Goal: Information Seeking & Learning: Check status

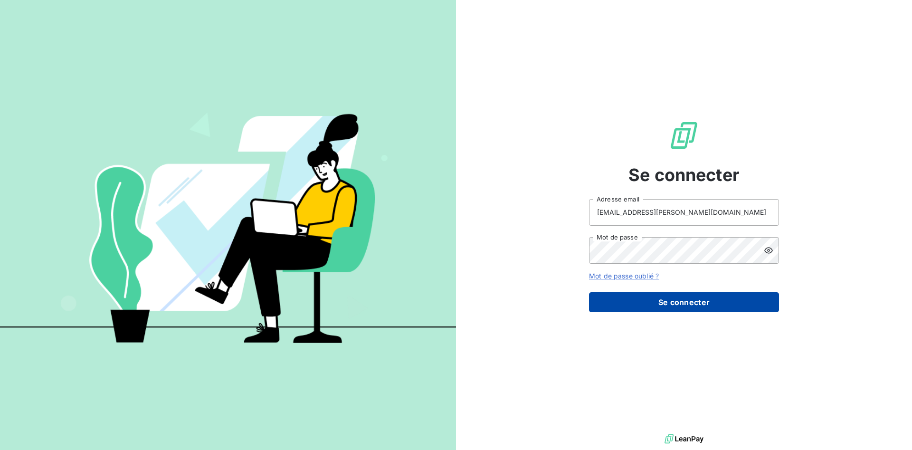
click at [719, 304] on button "Se connecter" at bounding box center [684, 302] width 190 height 20
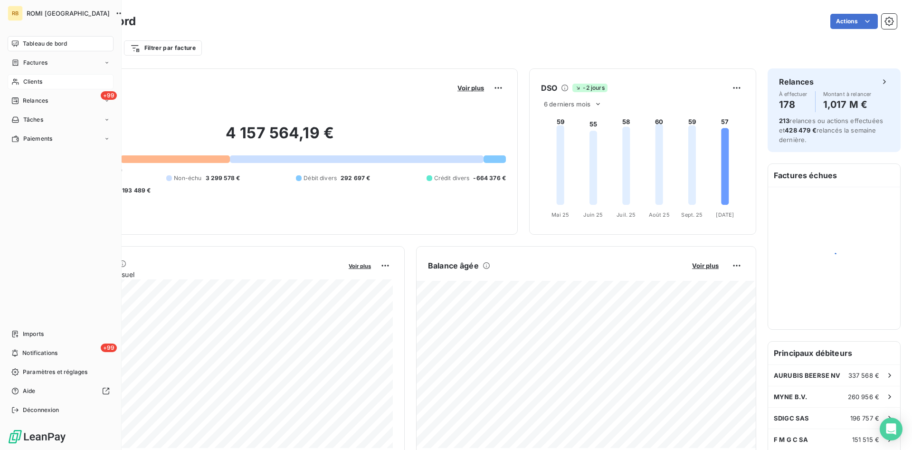
click at [32, 81] on span "Clients" at bounding box center [32, 81] width 19 height 9
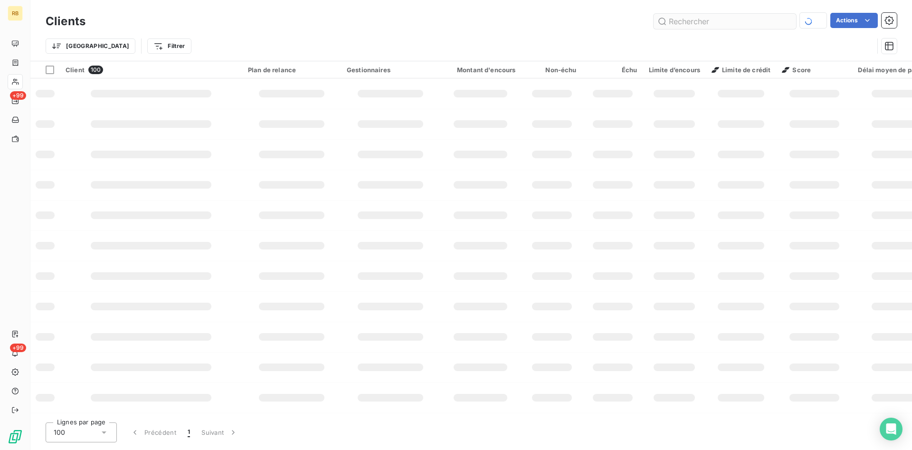
click at [713, 22] on input "text" at bounding box center [724, 21] width 142 height 15
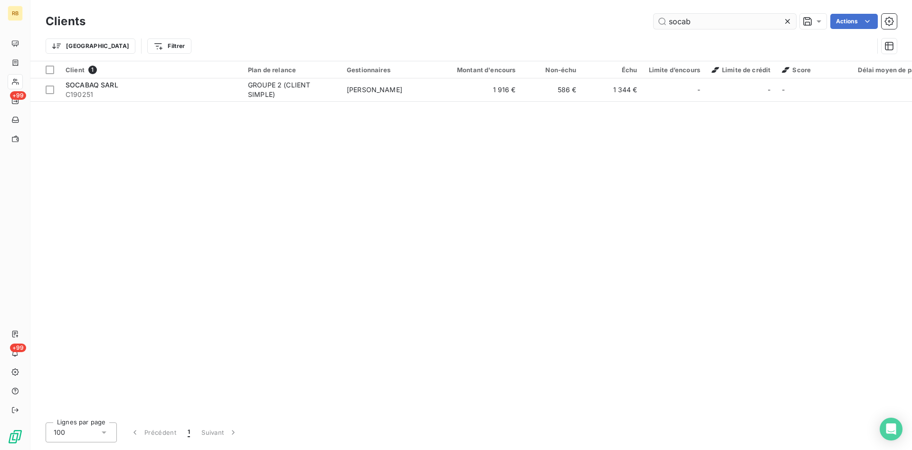
drag, startPoint x: 728, startPoint y: 28, endPoint x: 610, endPoint y: 20, distance: 117.6
click at [653, 20] on input "socab" at bounding box center [724, 21] width 142 height 15
drag, startPoint x: 745, startPoint y: 16, endPoint x: 584, endPoint y: 16, distance: 161.0
click at [653, 16] on input "ares" at bounding box center [724, 21] width 142 height 15
drag, startPoint x: 706, startPoint y: 21, endPoint x: 508, endPoint y: 8, distance: 198.9
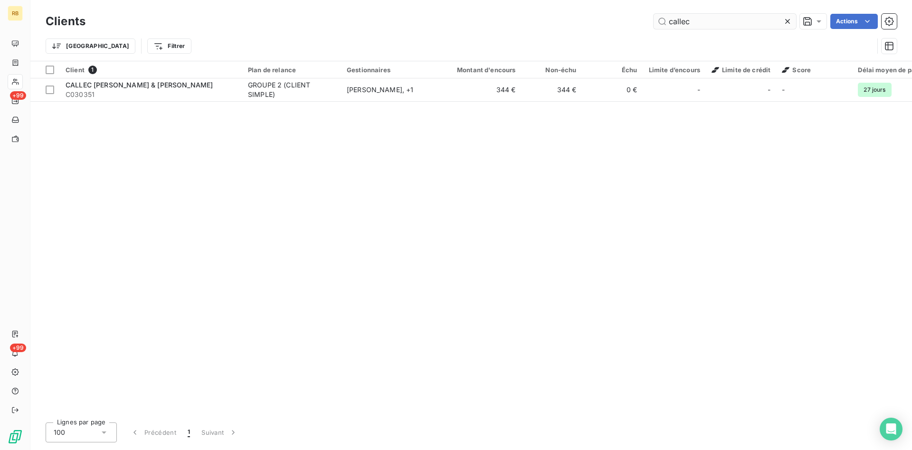
click at [653, 14] on input "callec" at bounding box center [724, 21] width 142 height 15
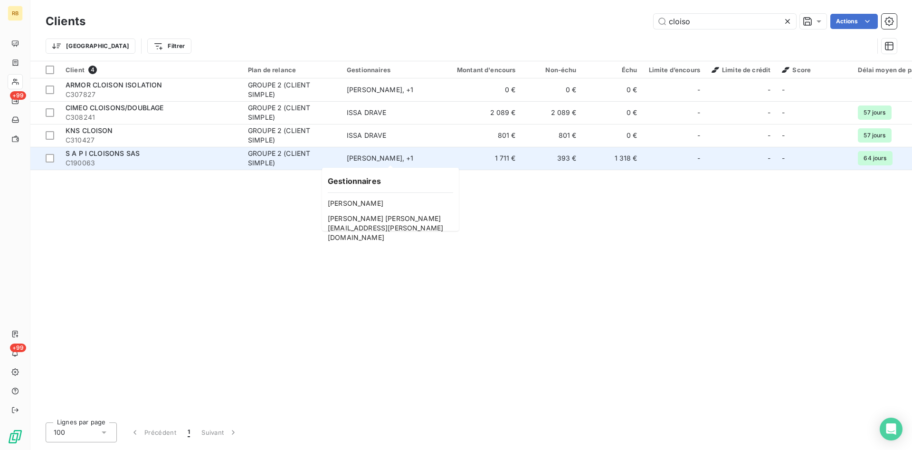
type input "cloiso"
click at [431, 159] on div "Benoît THEROUIN , + 1" at bounding box center [390, 157] width 87 height 9
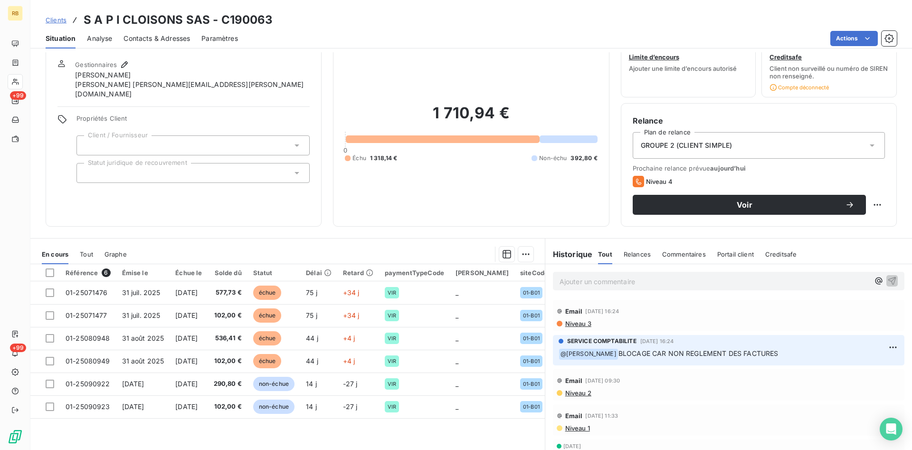
scroll to position [48, 0]
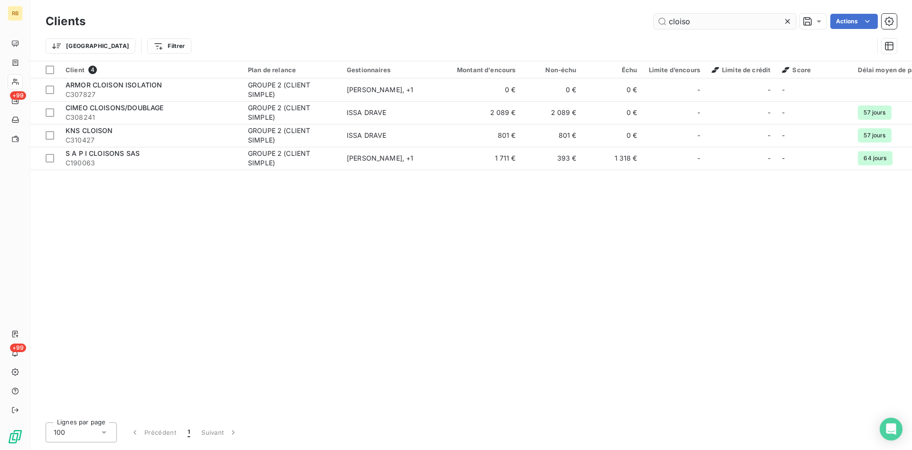
drag, startPoint x: 732, startPoint y: 23, endPoint x: 504, endPoint y: 15, distance: 228.6
click at [653, 15] on input "cloiso" at bounding box center [724, 21] width 142 height 15
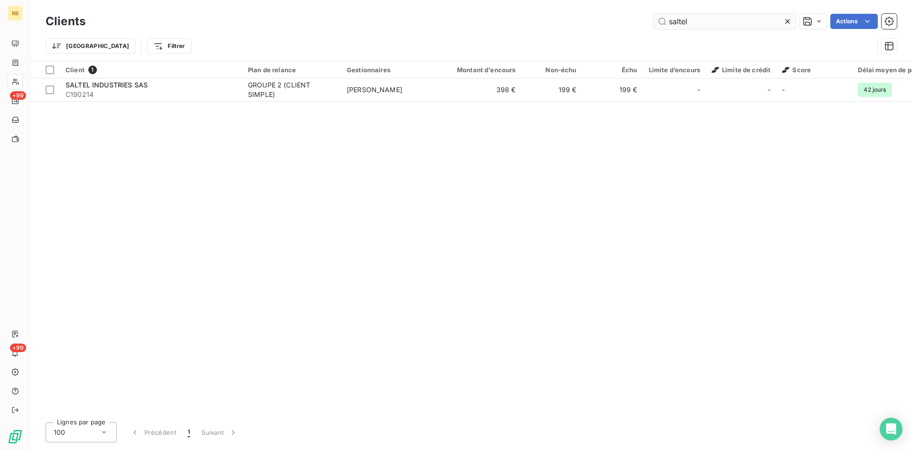
drag, startPoint x: 728, startPoint y: 19, endPoint x: 587, endPoint y: 17, distance: 141.5
click at [653, 17] on input "saltel" at bounding box center [724, 21] width 142 height 15
drag, startPoint x: 729, startPoint y: 22, endPoint x: 570, endPoint y: 15, distance: 158.3
click at [653, 15] on input "sader" at bounding box center [724, 21] width 142 height 15
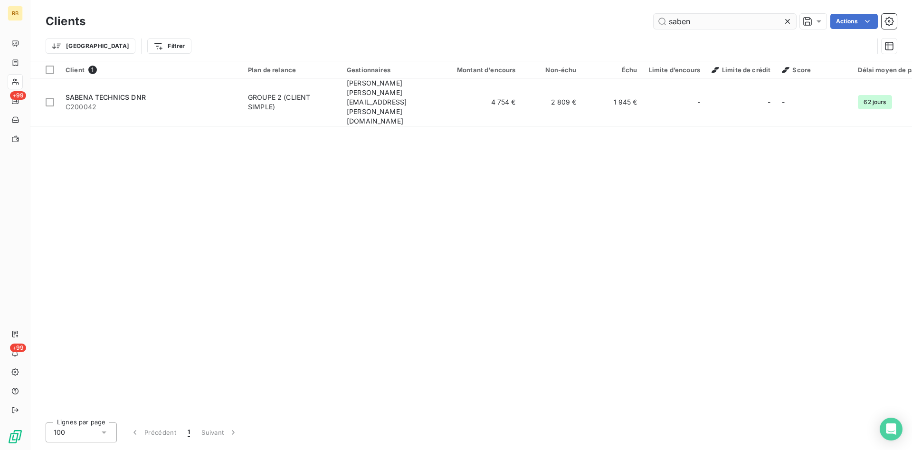
drag, startPoint x: 674, startPoint y: 19, endPoint x: 603, endPoint y: 19, distance: 70.8
click at [653, 19] on input "saben" at bounding box center [724, 21] width 142 height 15
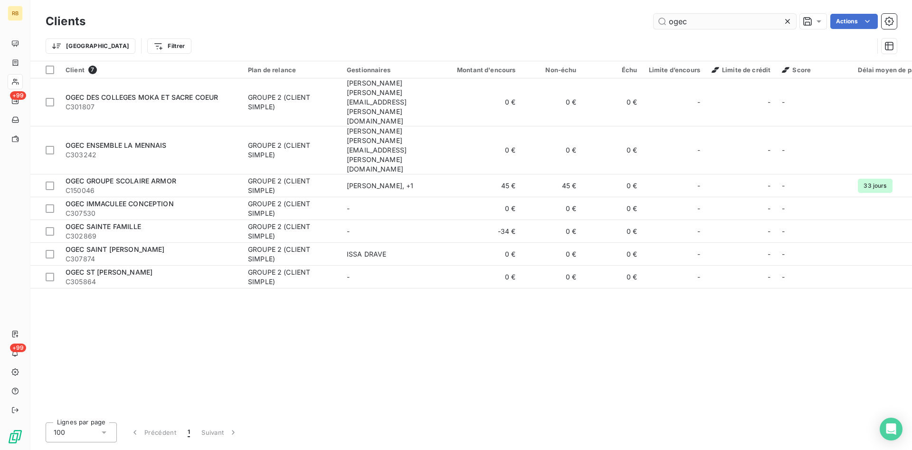
drag, startPoint x: 694, startPoint y: 19, endPoint x: 655, endPoint y: 19, distance: 38.9
click at [655, 19] on input "ogec" at bounding box center [724, 21] width 142 height 15
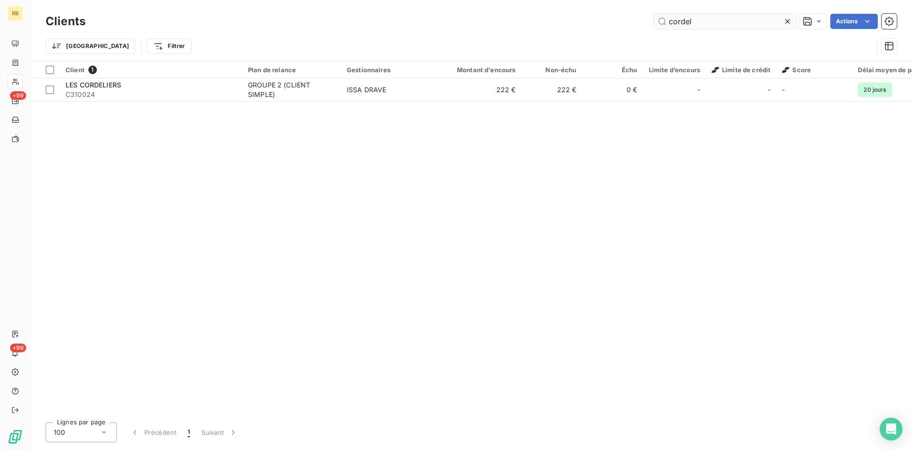
drag, startPoint x: 706, startPoint y: 21, endPoint x: 569, endPoint y: 11, distance: 137.2
click at [653, 14] on input "cordel" at bounding box center [724, 21] width 142 height 15
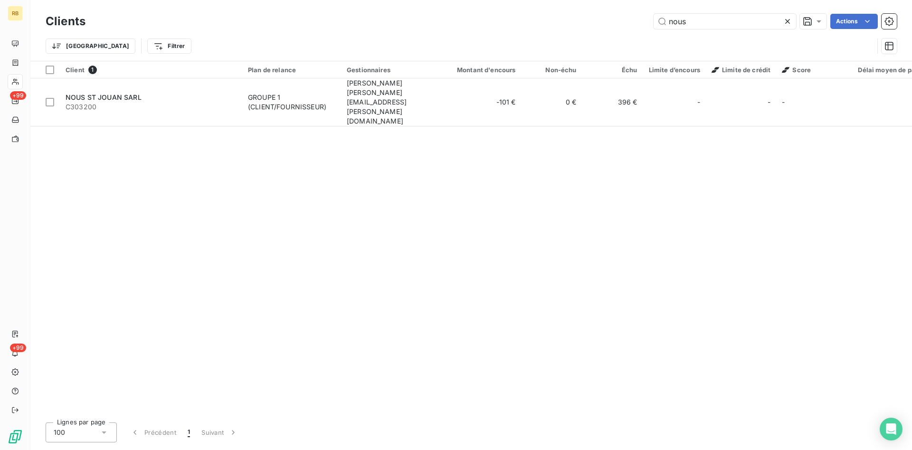
drag, startPoint x: 683, startPoint y: 23, endPoint x: 586, endPoint y: 25, distance: 97.9
click at [653, 24] on input "nous" at bounding box center [724, 21] width 142 height 15
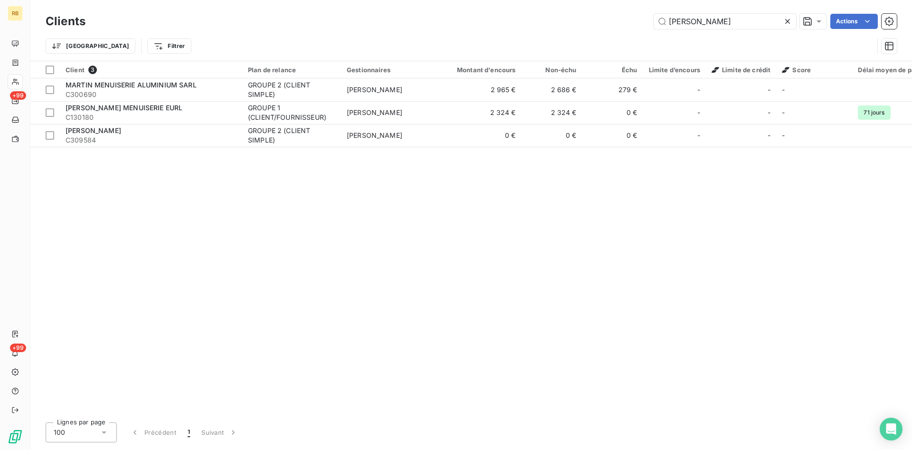
drag, startPoint x: 752, startPoint y: 26, endPoint x: 538, endPoint y: 11, distance: 214.7
click at [653, 14] on input "martin m" at bounding box center [724, 21] width 142 height 15
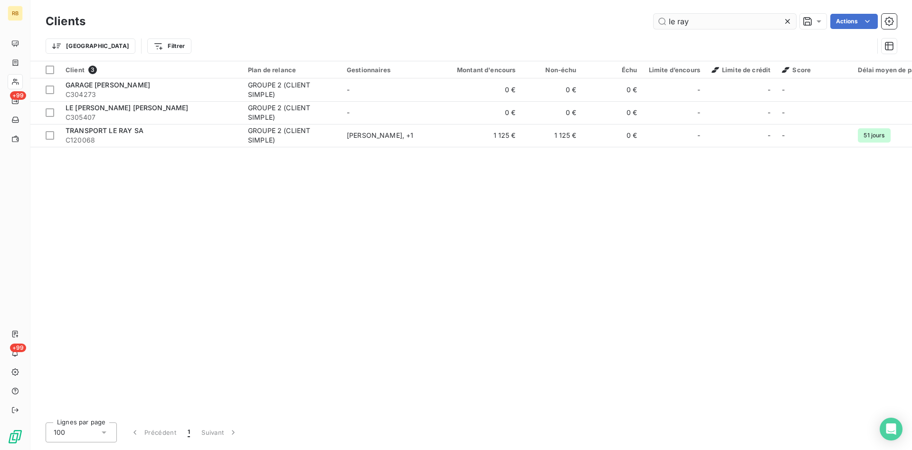
drag, startPoint x: 729, startPoint y: 25, endPoint x: 642, endPoint y: 19, distance: 87.1
click at [653, 19] on input "le ray" at bounding box center [724, 21] width 142 height 15
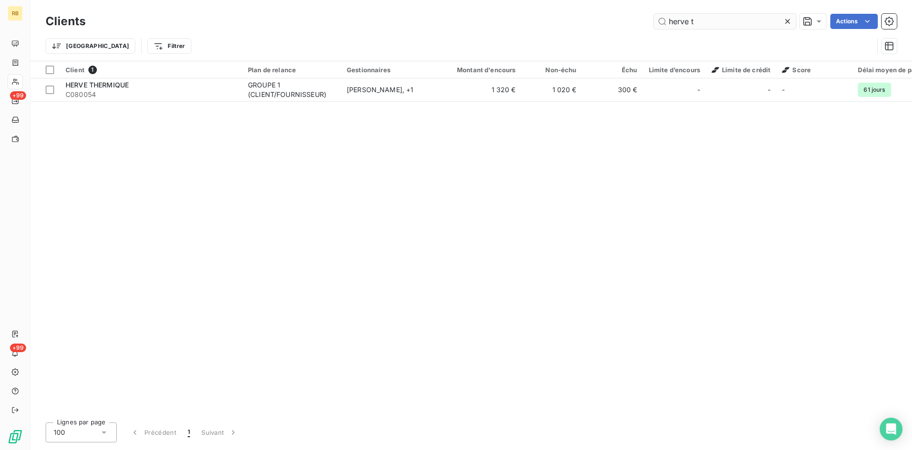
drag, startPoint x: 712, startPoint y: 23, endPoint x: 561, endPoint y: 18, distance: 151.1
click at [653, 18] on input "herve t" at bounding box center [724, 21] width 142 height 15
drag, startPoint x: 693, startPoint y: 18, endPoint x: 636, endPoint y: 9, distance: 57.7
click at [653, 14] on input "herve t" at bounding box center [724, 21] width 142 height 15
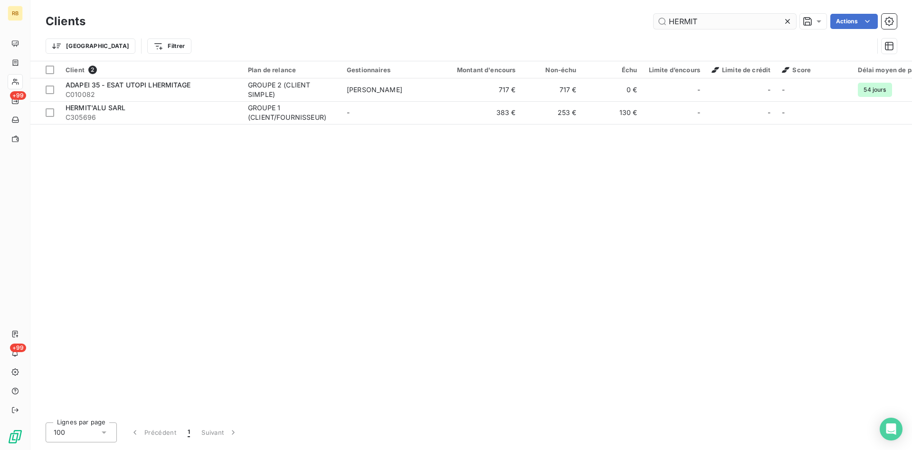
drag, startPoint x: 723, startPoint y: 20, endPoint x: 656, endPoint y: 9, distance: 67.8
click at [656, 14] on input "HERMIT" at bounding box center [724, 21] width 142 height 15
drag, startPoint x: 725, startPoint y: 23, endPoint x: 607, endPoint y: 16, distance: 117.5
click at [653, 16] on input "HERMIT" at bounding box center [724, 21] width 142 height 15
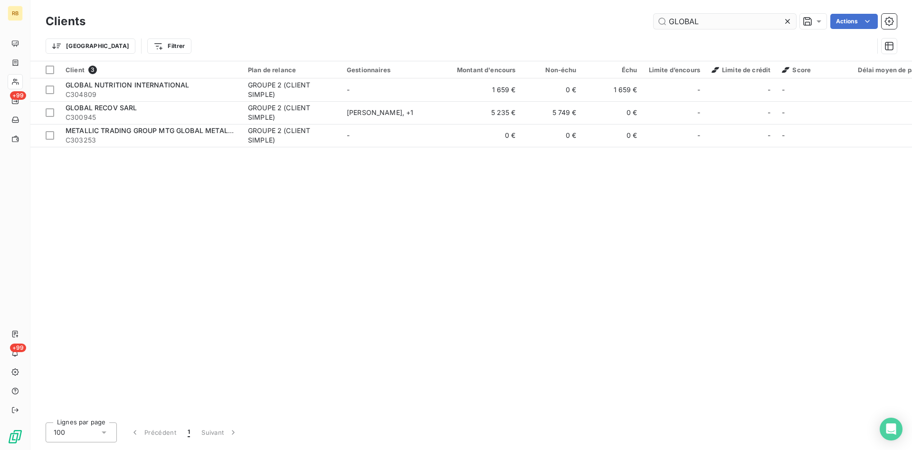
drag, startPoint x: 738, startPoint y: 24, endPoint x: 536, endPoint y: 12, distance: 203.1
click at [653, 14] on input "GLOBAL" at bounding box center [724, 21] width 142 height 15
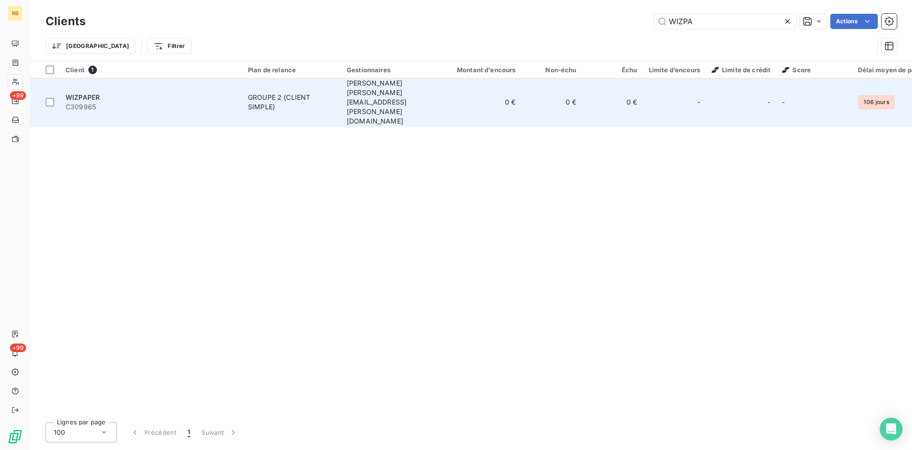
type input "WIZPA"
click at [296, 93] on div "GROUPE 2 (CLIENT SIMPLE)" at bounding box center [291, 102] width 87 height 19
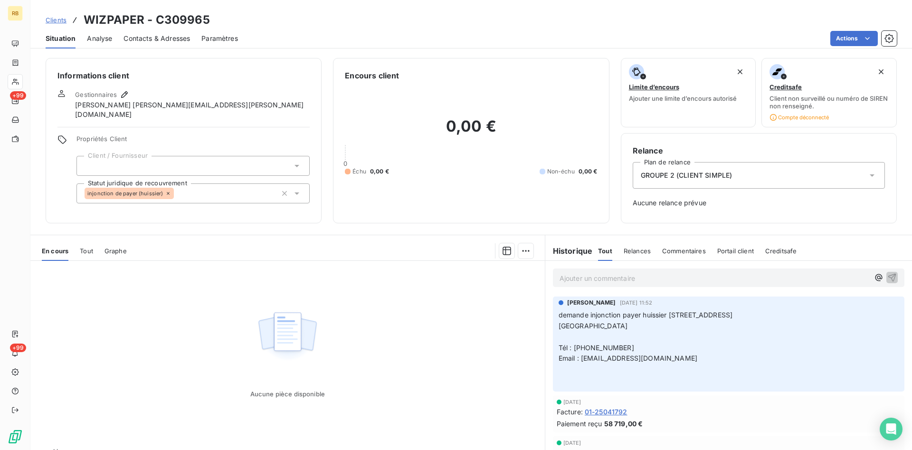
click at [301, 189] on icon at bounding box center [296, 193] width 9 height 9
click at [285, 65] on div "Informations client Gestionnaires Hervé hv@monier-environnement.com Propriétés …" at bounding box center [184, 140] width 276 height 165
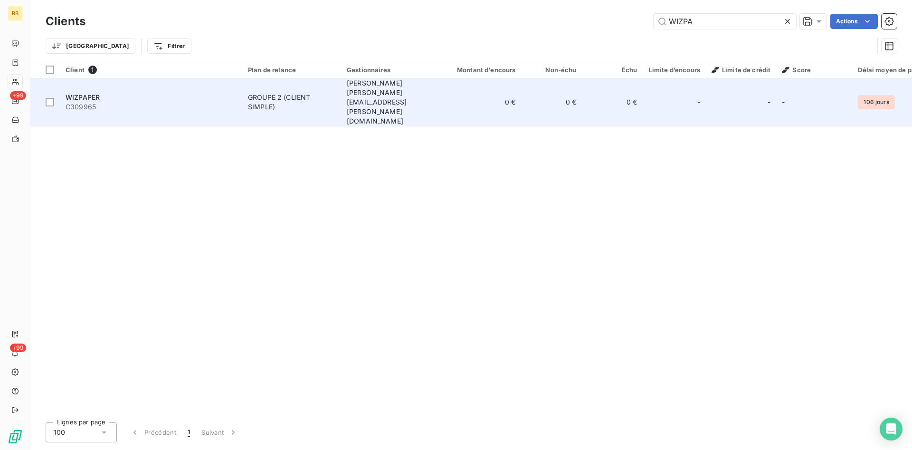
click at [304, 93] on div "GROUPE 2 (CLIENT SIMPLE)" at bounding box center [291, 102] width 87 height 19
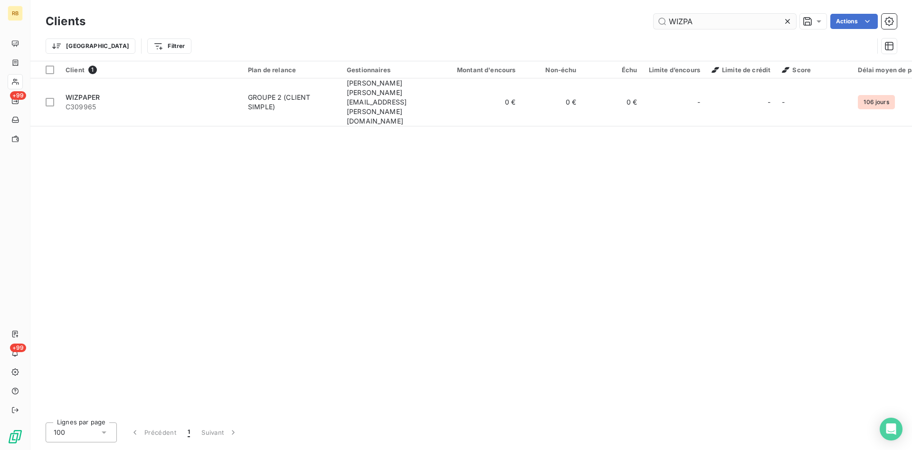
drag, startPoint x: 697, startPoint y: 22, endPoint x: 603, endPoint y: 17, distance: 94.6
click at [653, 17] on input "WIZPA" at bounding box center [724, 21] width 142 height 15
drag, startPoint x: 689, startPoint y: 22, endPoint x: 663, endPoint y: 24, distance: 25.2
click at [663, 24] on input "GINES" at bounding box center [724, 21] width 142 height 15
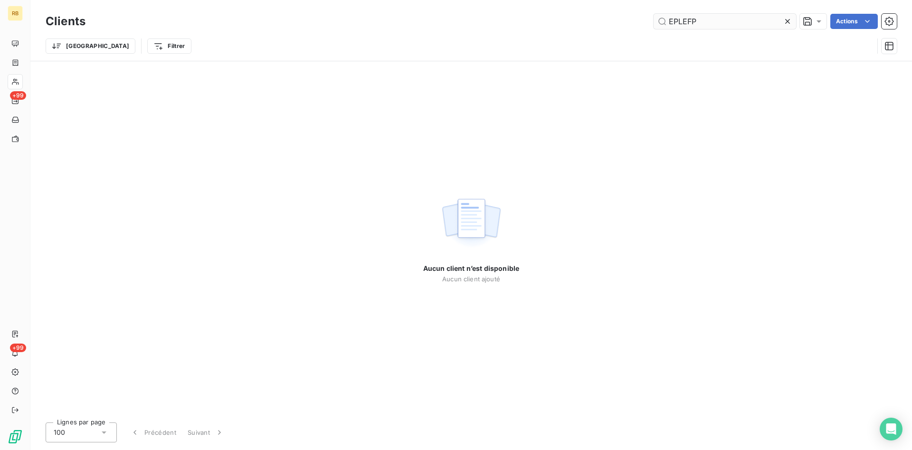
drag, startPoint x: 702, startPoint y: 20, endPoint x: 570, endPoint y: 24, distance: 131.6
click at [653, 24] on input "EPLEFP" at bounding box center [724, 21] width 142 height 15
drag, startPoint x: 745, startPoint y: 25, endPoint x: 561, endPoint y: 24, distance: 183.3
click at [653, 24] on input "EPLEFP" at bounding box center [724, 21] width 142 height 15
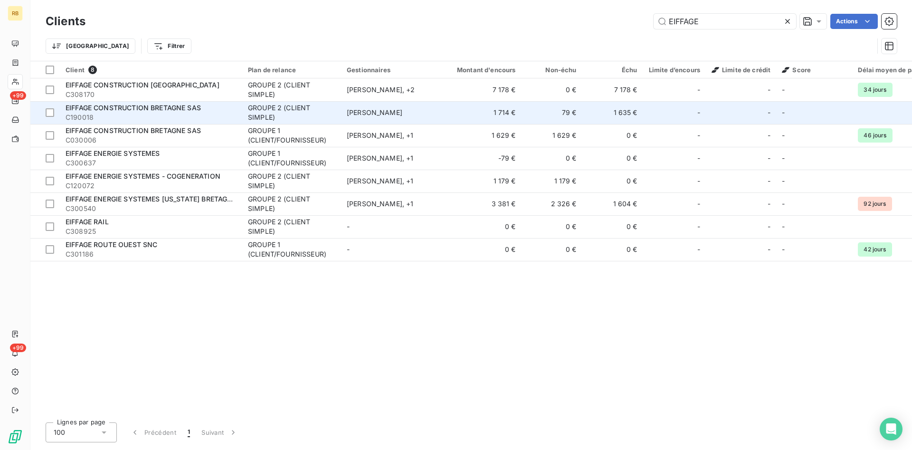
type input "EIFFAGE"
click at [418, 113] on td "[PERSON_NAME]" at bounding box center [390, 112] width 99 height 23
click at [520, 120] on td "1 714 €" at bounding box center [481, 112] width 82 height 23
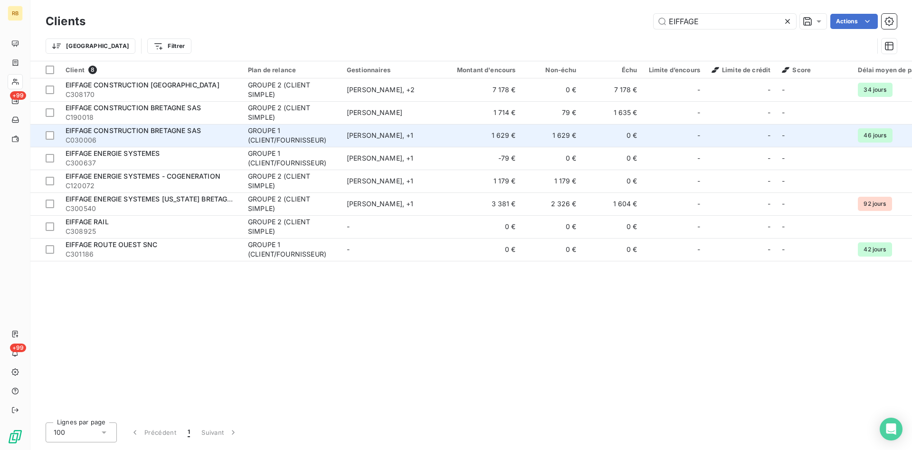
click at [557, 141] on td "1 629 €" at bounding box center [551, 135] width 61 height 23
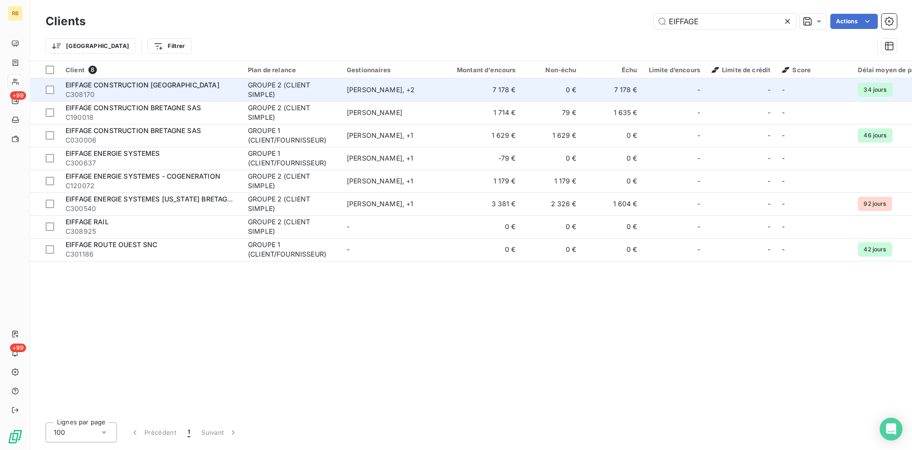
click at [548, 85] on td "0 €" at bounding box center [551, 89] width 61 height 23
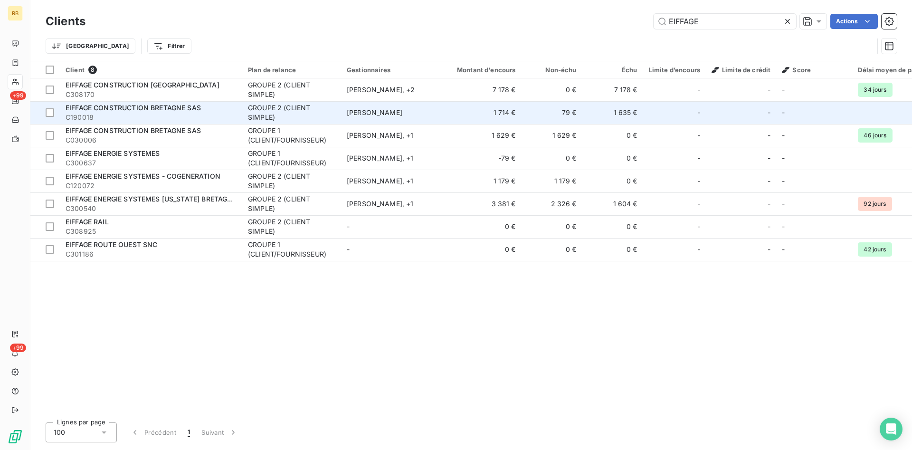
click at [539, 120] on td "79 €" at bounding box center [551, 112] width 61 height 23
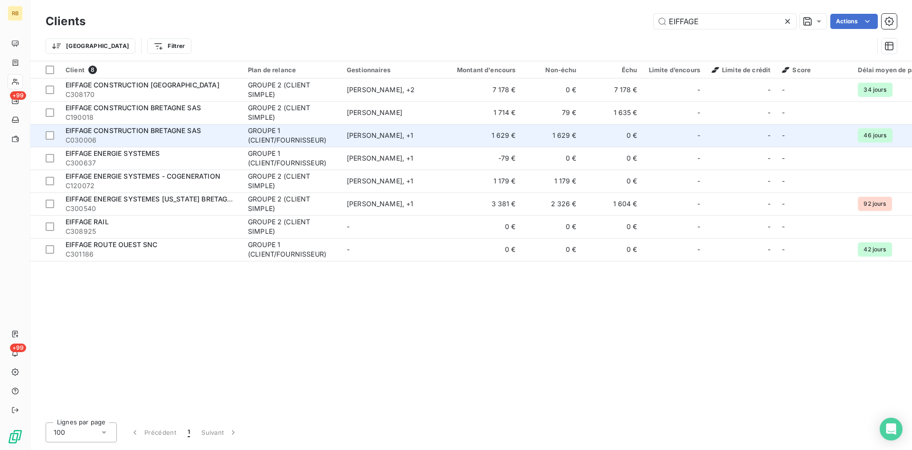
click at [599, 140] on td "0 €" at bounding box center [612, 135] width 61 height 23
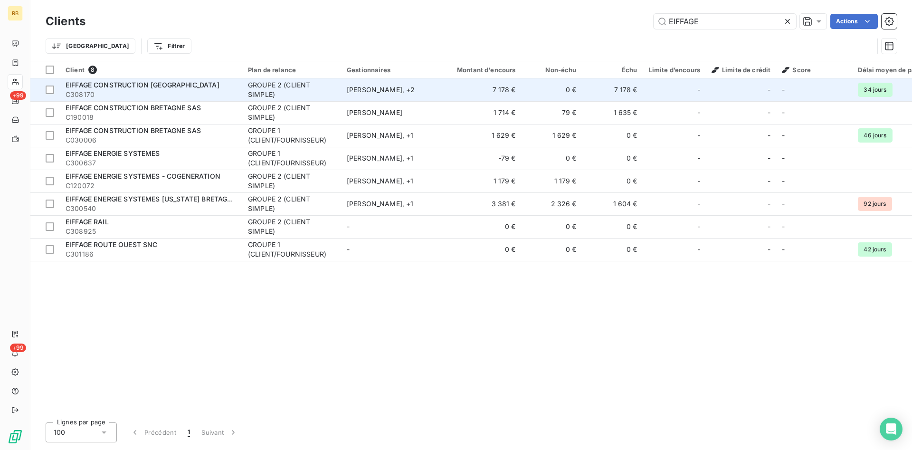
click at [409, 91] on div "Benoît THEROUIN , + 2" at bounding box center [390, 89] width 87 height 9
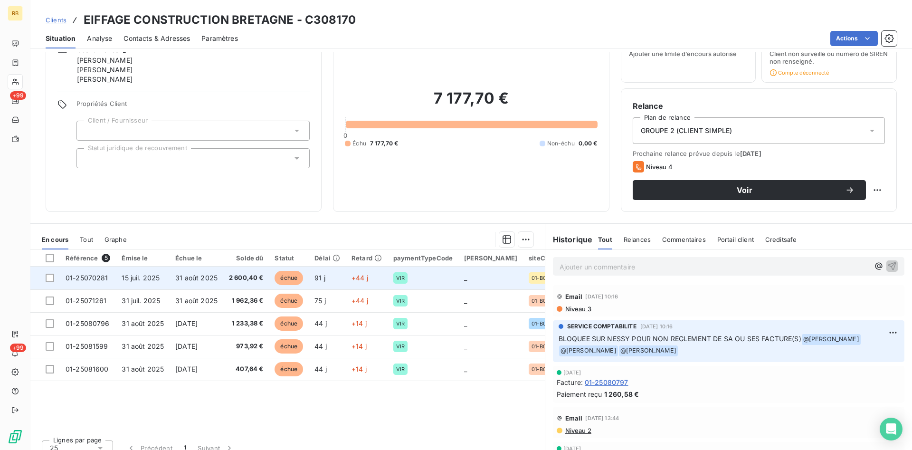
scroll to position [56, 0]
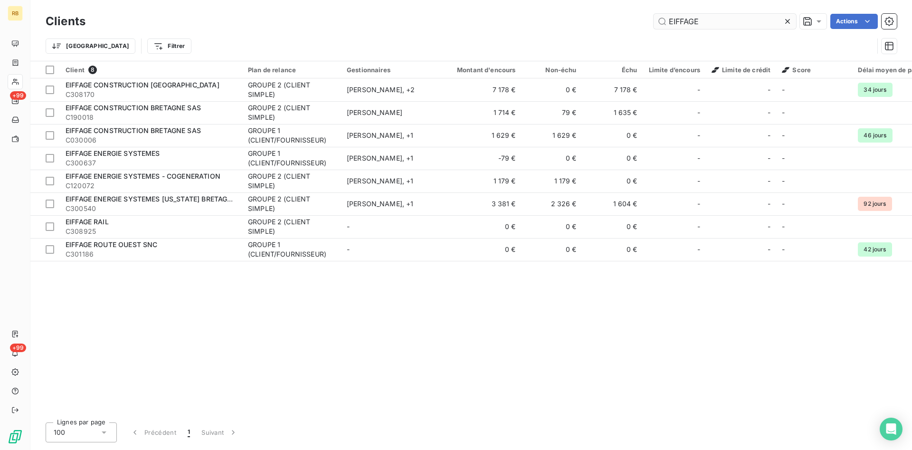
drag, startPoint x: 707, startPoint y: 20, endPoint x: 527, endPoint y: 9, distance: 180.8
click at [653, 14] on input "EIFFAGE" at bounding box center [724, 21] width 142 height 15
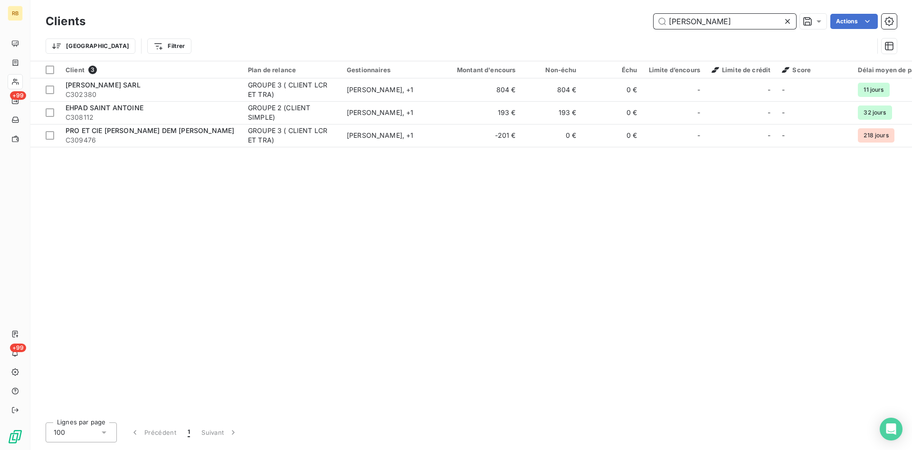
click at [719, 26] on input "ANTOINE" at bounding box center [724, 21] width 142 height 15
drag, startPoint x: 718, startPoint y: 22, endPoint x: 592, endPoint y: 17, distance: 125.5
click at [653, 17] on input "ANTOINE" at bounding box center [724, 21] width 142 height 15
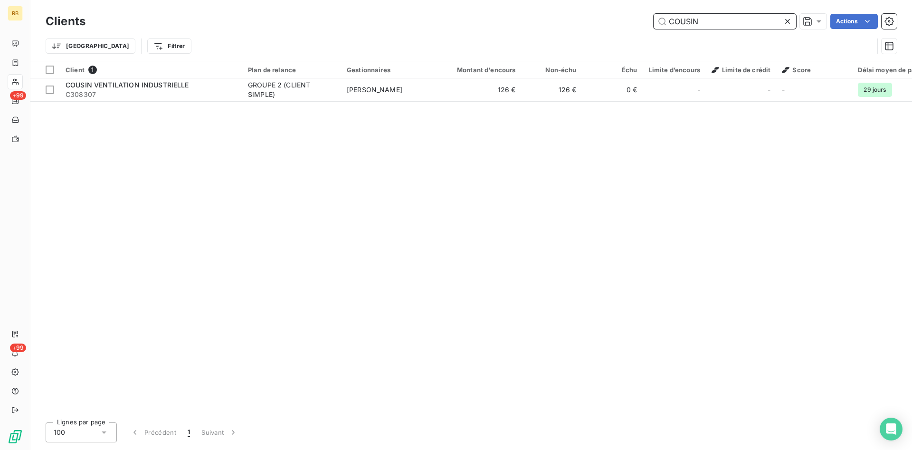
drag, startPoint x: 689, startPoint y: 21, endPoint x: 571, endPoint y: 18, distance: 118.3
click at [653, 18] on input "COUSIN" at bounding box center [724, 21] width 142 height 15
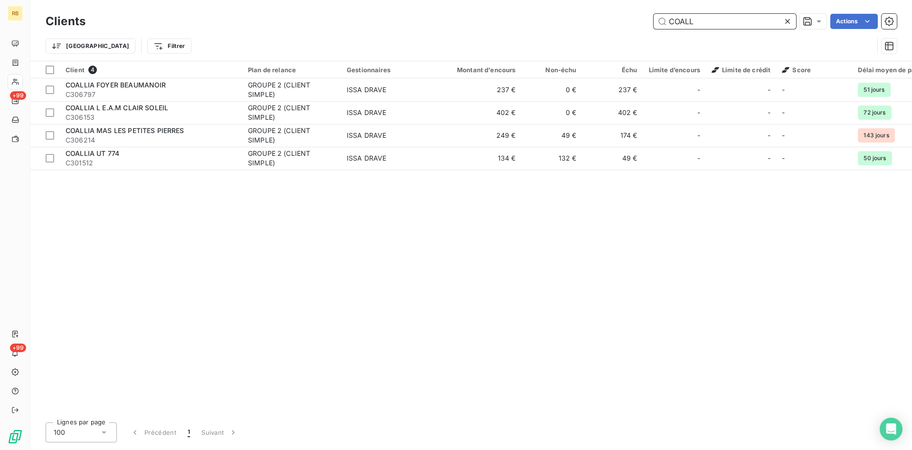
drag, startPoint x: 708, startPoint y: 19, endPoint x: 493, endPoint y: 21, distance: 214.2
click at [653, 21] on input "COALL" at bounding box center [724, 21] width 142 height 15
drag, startPoint x: 711, startPoint y: 19, endPoint x: 612, endPoint y: 18, distance: 99.3
click at [653, 18] on input "COALL" at bounding box center [724, 21] width 142 height 15
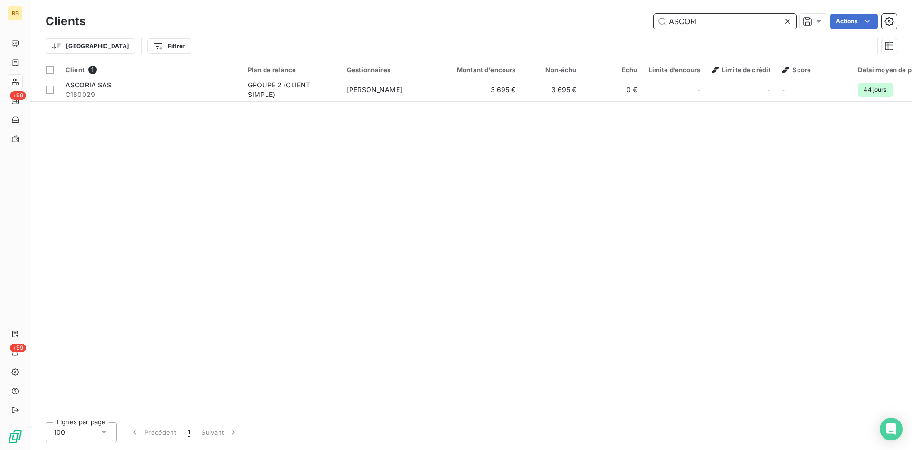
drag, startPoint x: 731, startPoint y: 22, endPoint x: 502, endPoint y: 20, distance: 228.9
click at [653, 20] on input "ASCORI" at bounding box center [724, 21] width 142 height 15
drag, startPoint x: 729, startPoint y: 20, endPoint x: 493, endPoint y: 5, distance: 237.0
click at [653, 14] on input "ARMOR IN" at bounding box center [724, 21] width 142 height 15
drag, startPoint x: 700, startPoint y: 21, endPoint x: 601, endPoint y: 20, distance: 98.3
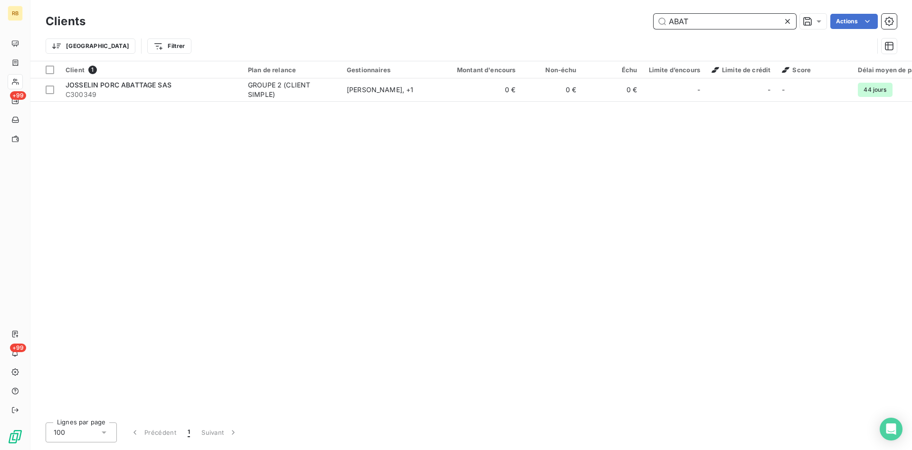
click at [653, 20] on input "ABAT" at bounding box center [724, 21] width 142 height 15
click at [736, 19] on input "ABAT" at bounding box center [724, 21] width 142 height 15
drag, startPoint x: 702, startPoint y: 19, endPoint x: 568, endPoint y: 9, distance: 134.2
click at [653, 14] on input "ABAT" at bounding box center [724, 21] width 142 height 15
drag, startPoint x: 720, startPoint y: 19, endPoint x: 565, endPoint y: 12, distance: 155.0
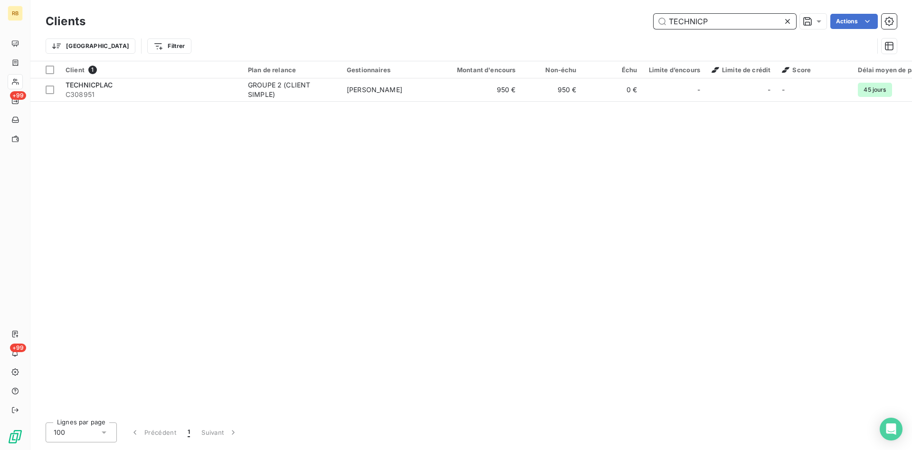
click at [653, 14] on input "TECHNICP" at bounding box center [724, 21] width 142 height 15
drag, startPoint x: 747, startPoint y: 18, endPoint x: 544, endPoint y: 6, distance: 203.1
click at [653, 14] on input "CAULIER" at bounding box center [724, 21] width 142 height 15
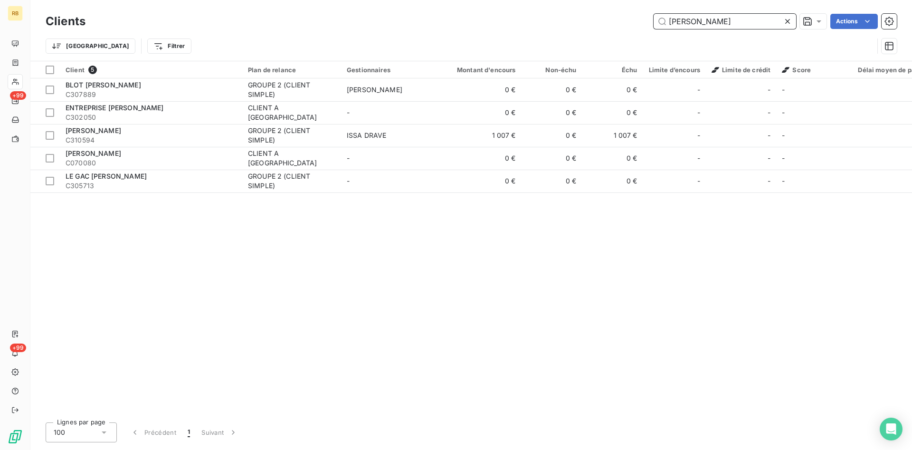
type input "GERARD"
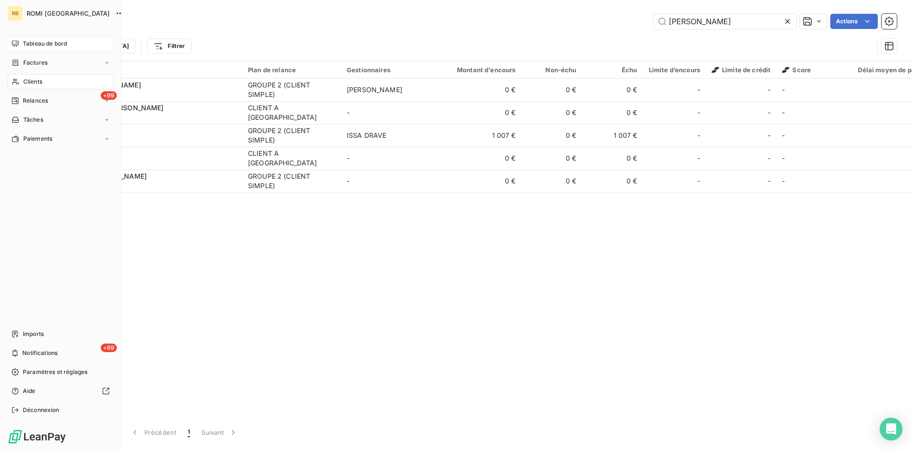
click at [56, 42] on span "Tableau de bord" at bounding box center [45, 43] width 44 height 9
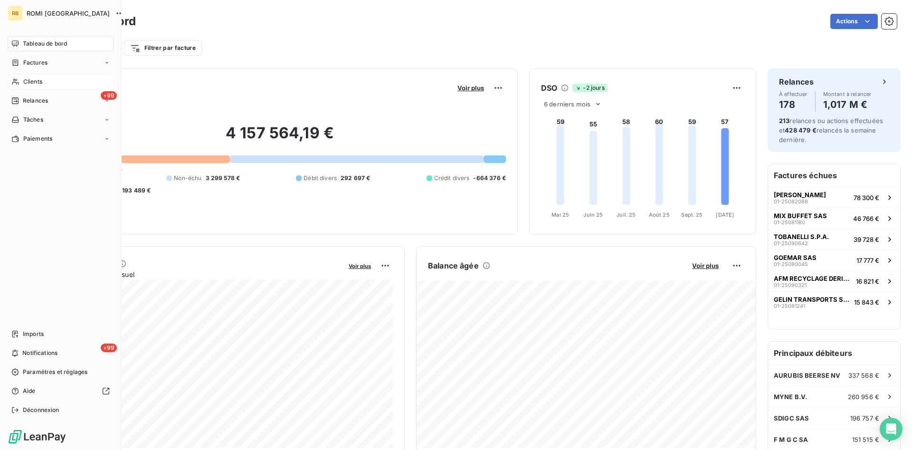
click at [36, 84] on span "Clients" at bounding box center [32, 81] width 19 height 9
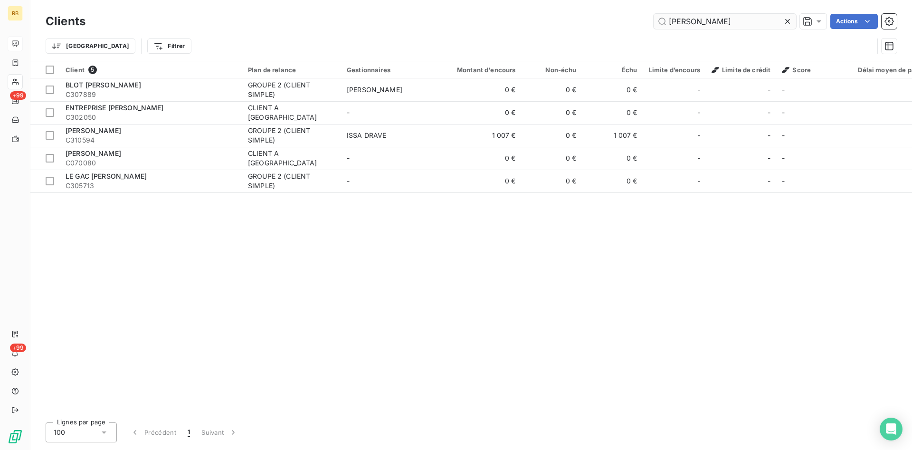
drag, startPoint x: 711, startPoint y: 21, endPoint x: 626, endPoint y: 13, distance: 84.9
click at [653, 14] on input "GERARD" at bounding box center [724, 21] width 142 height 15
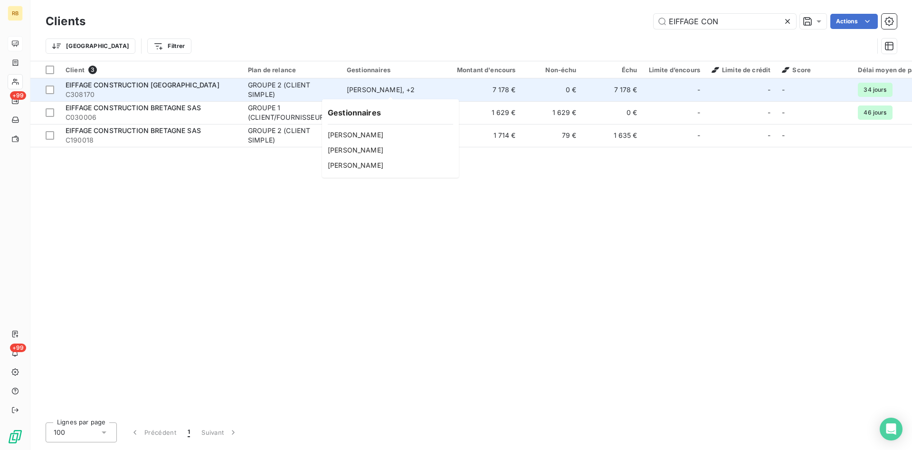
type input "EIFFAGE CON"
click at [430, 93] on div "Benoît THEROUIN , + 2" at bounding box center [390, 89] width 87 height 9
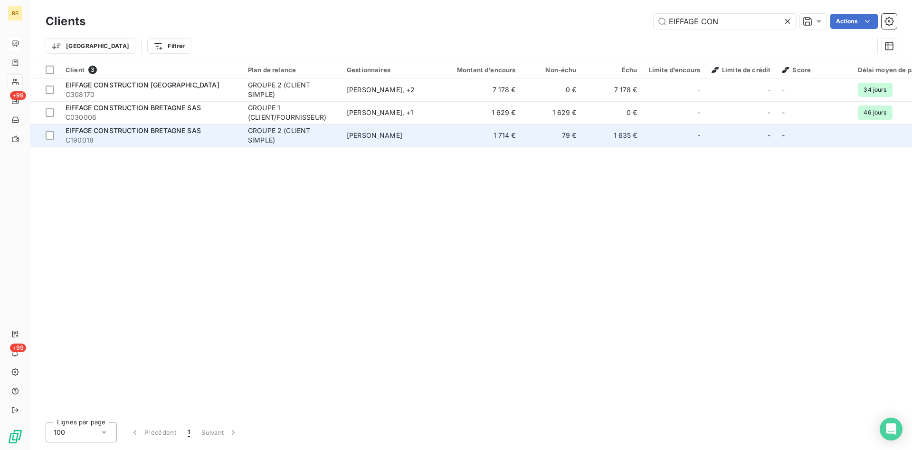
click at [561, 128] on td "79 €" at bounding box center [551, 135] width 61 height 23
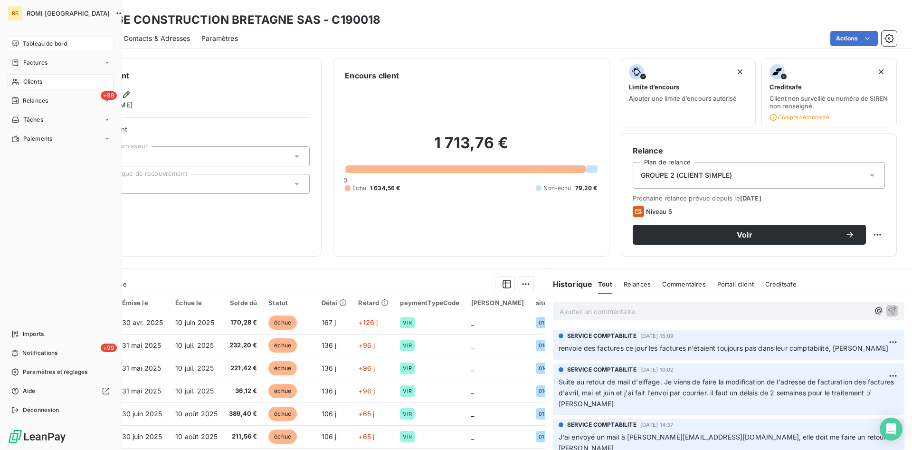
click at [29, 41] on span "Tableau de bord" at bounding box center [45, 43] width 44 height 9
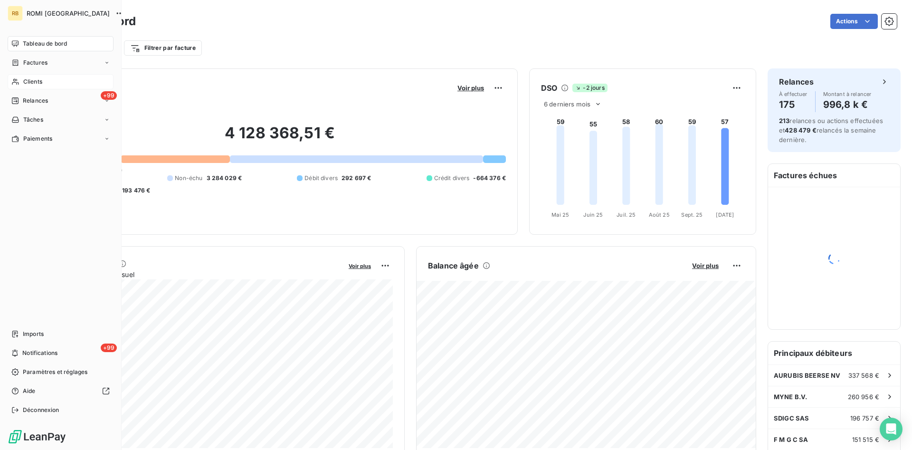
click at [38, 79] on span "Clients" at bounding box center [32, 81] width 19 height 9
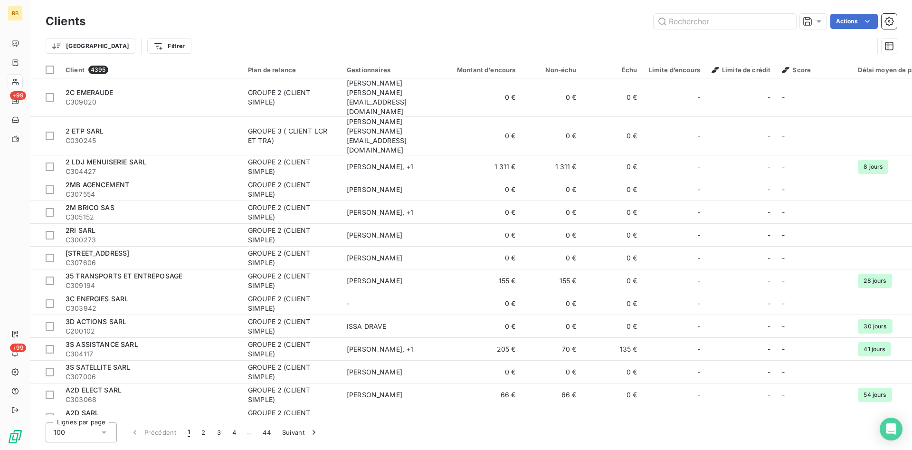
click at [750, 12] on div "Clients Actions" at bounding box center [471, 21] width 851 height 20
click at [745, 24] on input "text" at bounding box center [724, 21] width 142 height 15
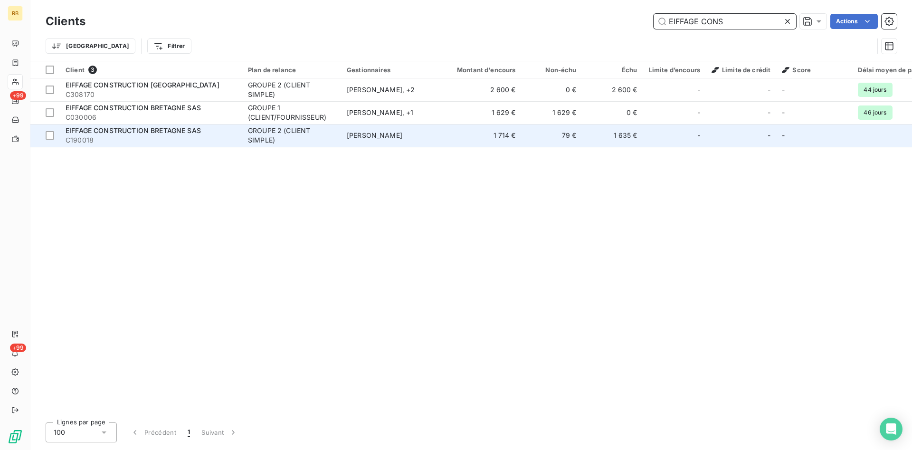
type input "EIFFAGE CONS"
click at [527, 133] on td "79 €" at bounding box center [551, 135] width 61 height 23
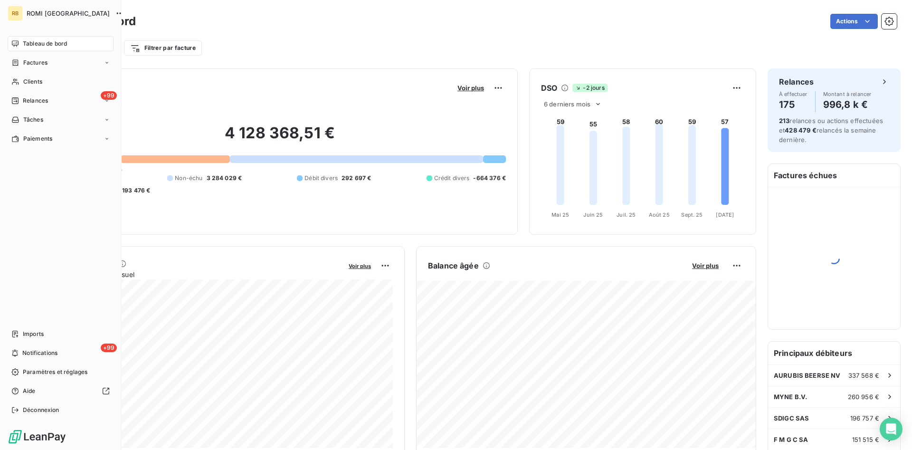
click at [36, 45] on span "Tableau de bord" at bounding box center [45, 43] width 44 height 9
click at [29, 80] on span "Clients" at bounding box center [32, 81] width 19 height 9
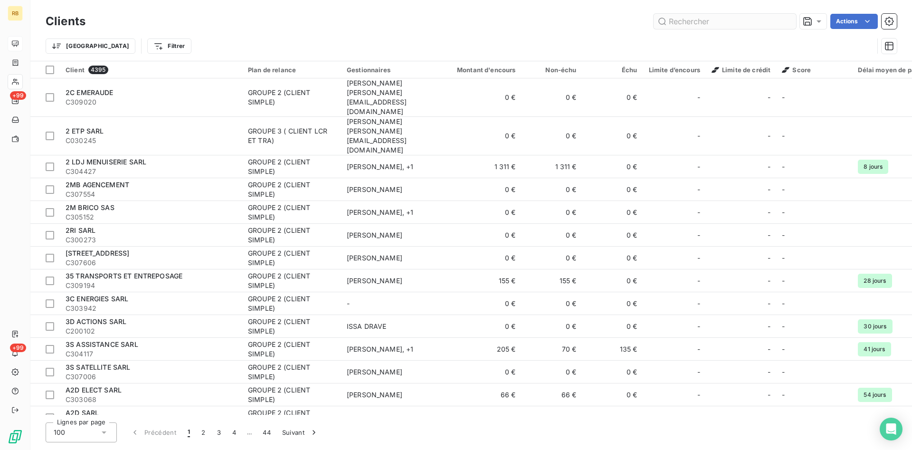
click at [681, 17] on input "text" at bounding box center [724, 21] width 142 height 15
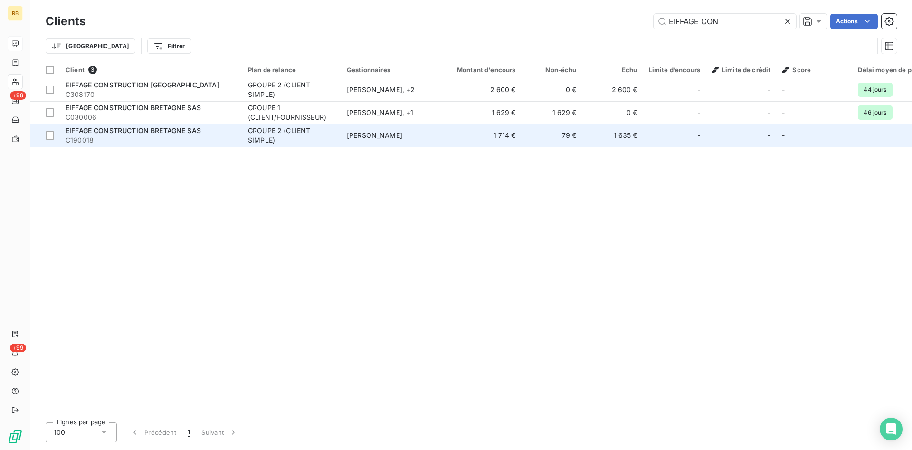
type input "EIFFAGE CON"
click at [584, 136] on td "1 635 €" at bounding box center [612, 135] width 61 height 23
click at [592, 129] on td "1 635 €" at bounding box center [612, 135] width 61 height 23
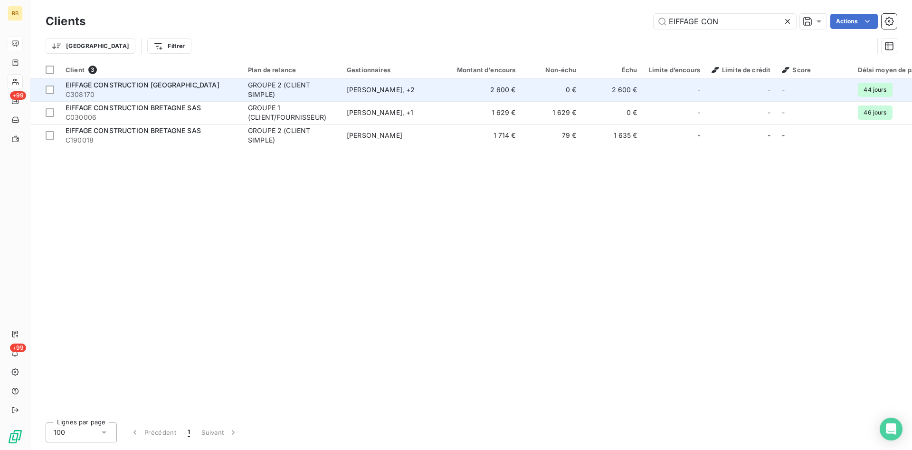
click at [595, 91] on td "2 600 €" at bounding box center [612, 89] width 61 height 23
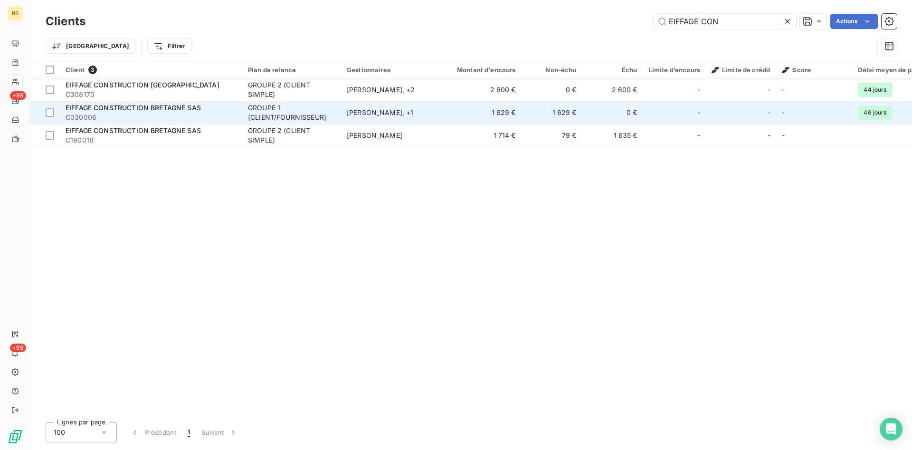
click at [415, 111] on div "[PERSON_NAME] , + 1" at bounding box center [390, 112] width 87 height 9
click at [448, 111] on td "1 629 €" at bounding box center [481, 112] width 82 height 23
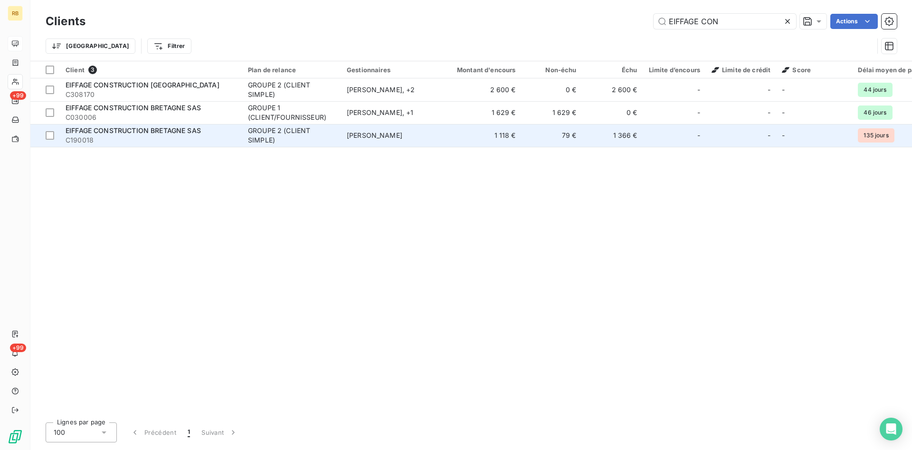
click at [583, 133] on td "1 366 €" at bounding box center [612, 135] width 61 height 23
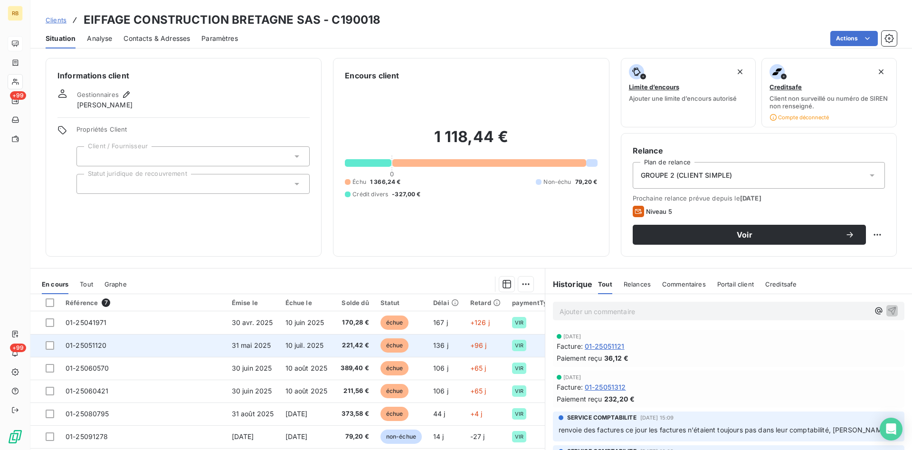
click at [339, 346] on span "221,42 €" at bounding box center [354, 345] width 30 height 9
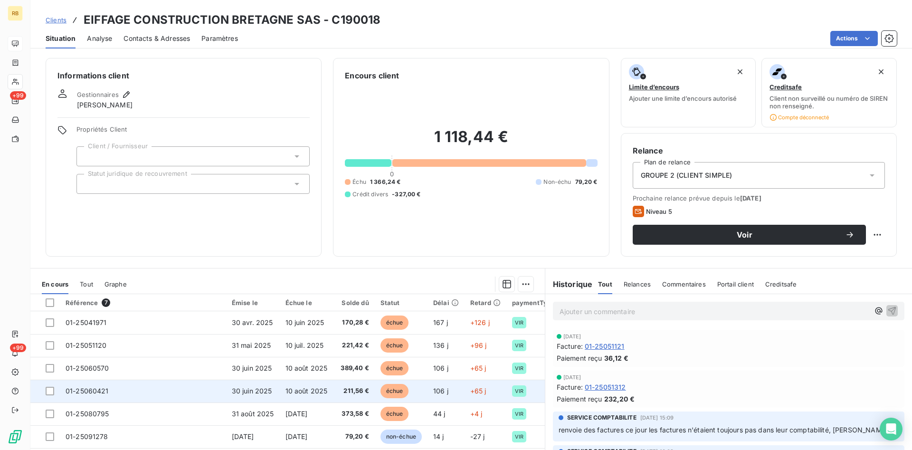
click at [339, 394] on span "211,56 €" at bounding box center [354, 390] width 30 height 9
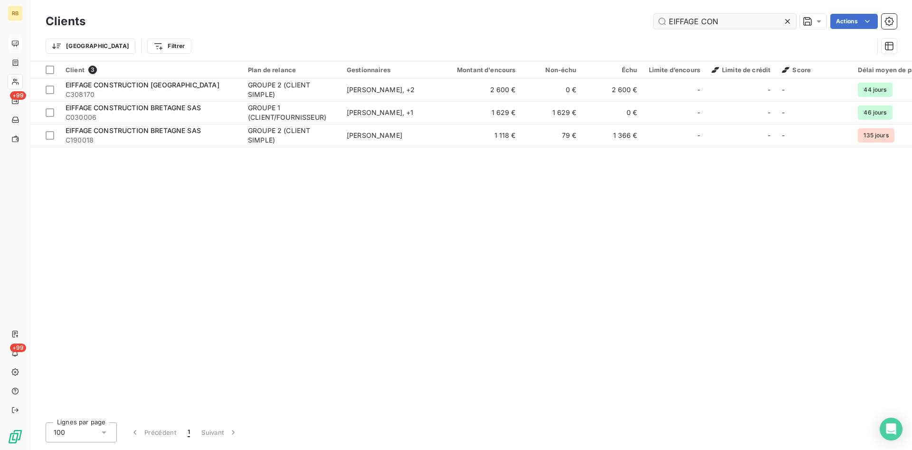
drag, startPoint x: 744, startPoint y: 19, endPoint x: 618, endPoint y: 18, distance: 125.9
click at [653, 18] on input "EIFFAGE CON" at bounding box center [724, 21] width 142 height 15
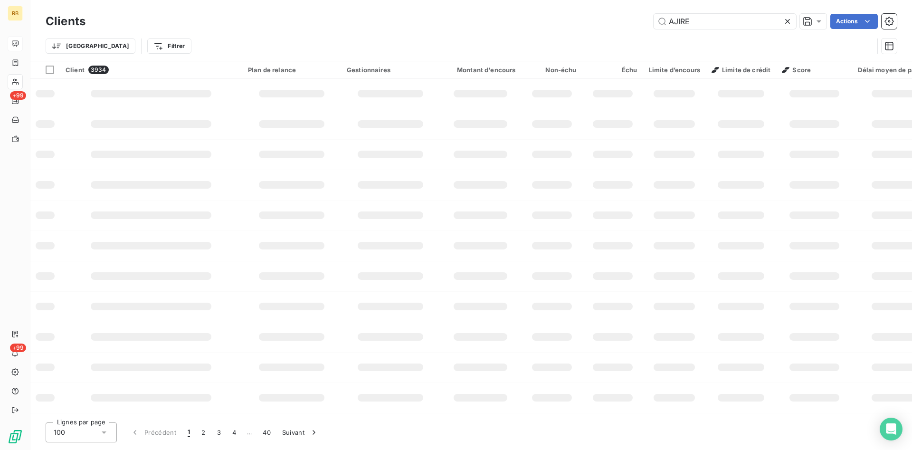
type input "AJIRE"
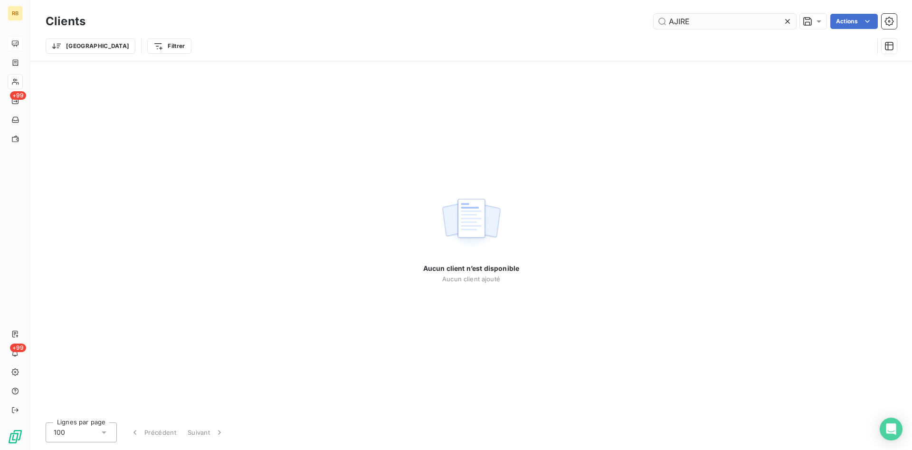
drag, startPoint x: 708, startPoint y: 19, endPoint x: 398, endPoint y: 30, distance: 309.8
click at [653, 21] on input "AJIRE" at bounding box center [724, 21] width 142 height 15
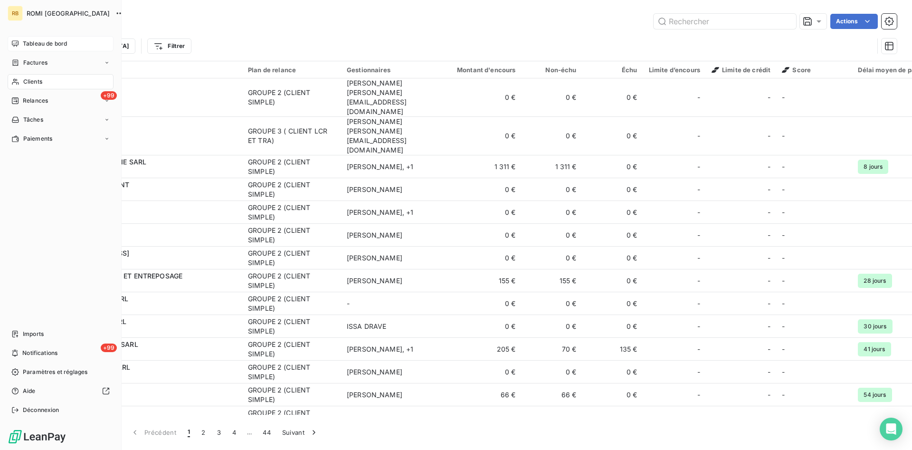
click at [29, 41] on span "Tableau de bord" at bounding box center [45, 43] width 44 height 9
